Goal: Find specific page/section: Find specific page/section

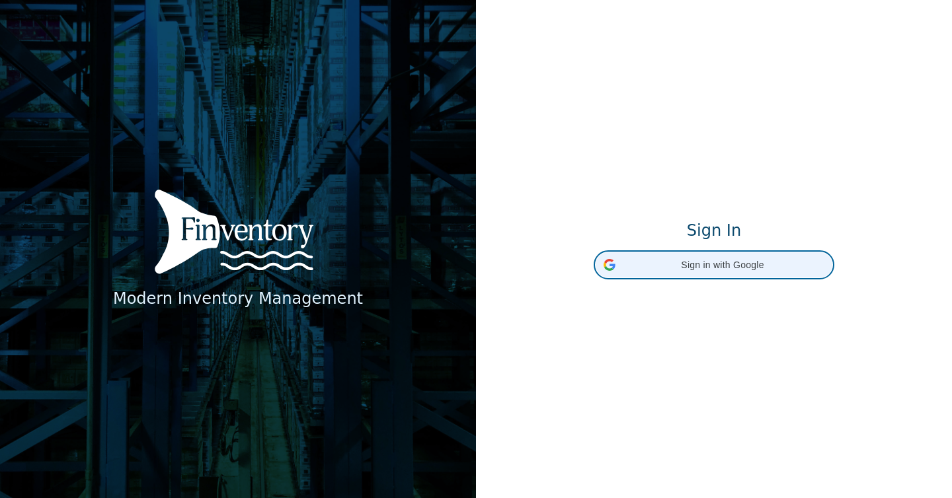
click at [638, 274] on div "Sign in with Google Sign in with Google. Opens in new tab" at bounding box center [714, 265] width 238 height 26
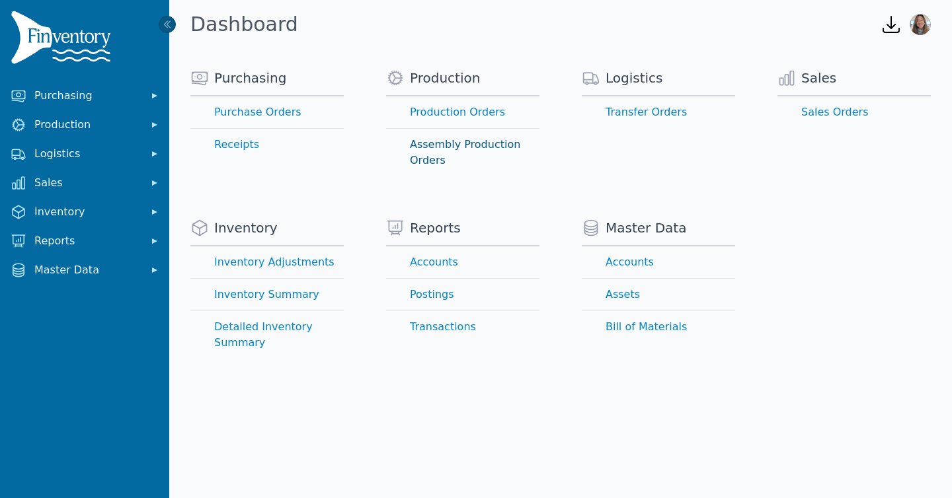
click at [466, 149] on link "Assembly Production Orders" at bounding box center [462, 153] width 153 height 48
click at [483, 114] on link "Production Orders" at bounding box center [462, 113] width 153 height 32
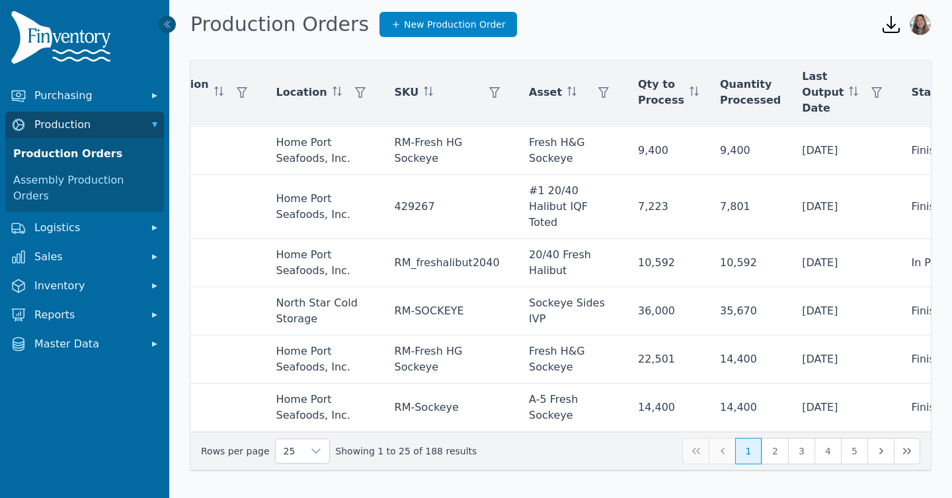
scroll to position [915, 0]
